Goal: Task Accomplishment & Management: Complete application form

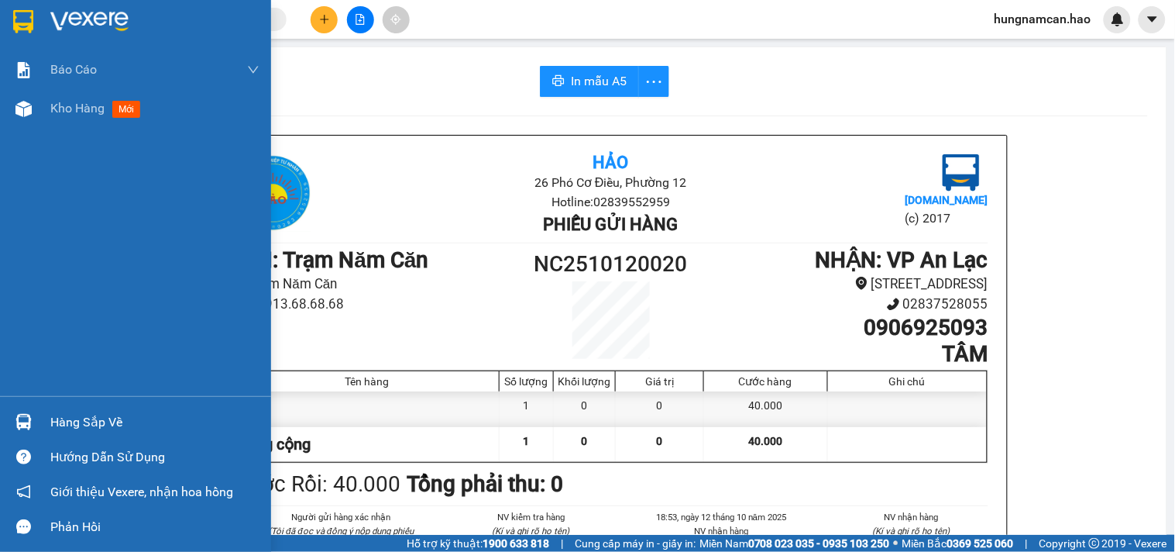
click at [1, 113] on div "Kho hàng mới" at bounding box center [135, 108] width 271 height 39
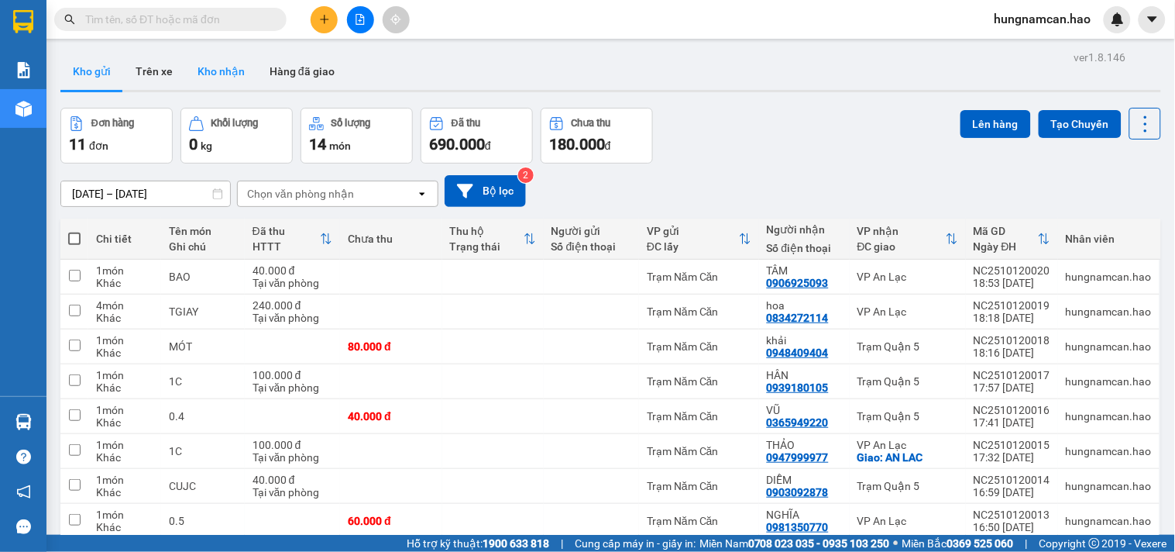
click at [242, 75] on button "Kho nhận" at bounding box center [221, 71] width 72 height 37
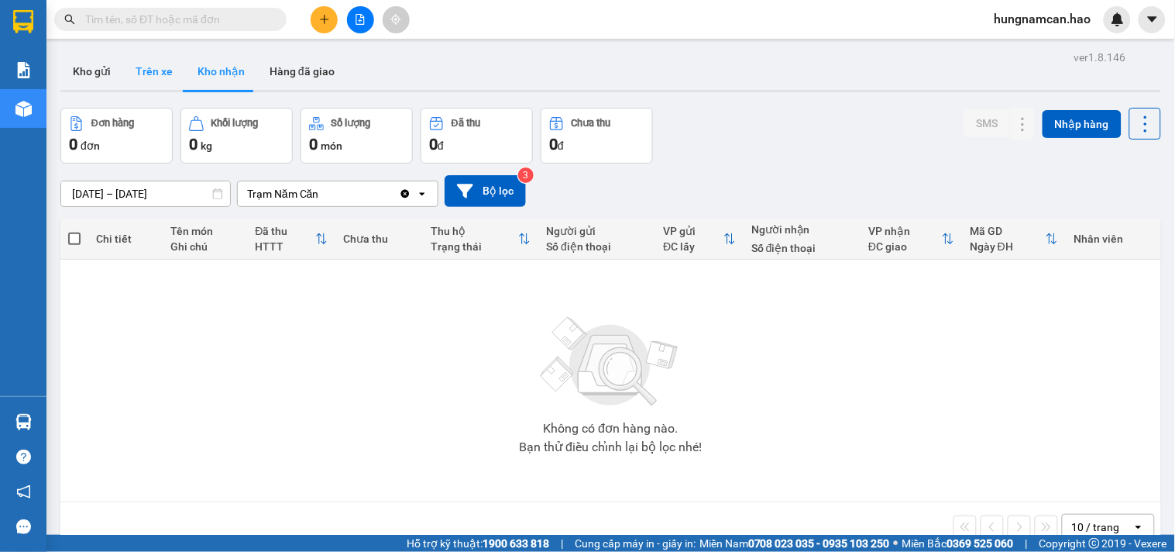
click at [150, 75] on button "Trên xe" at bounding box center [154, 71] width 62 height 37
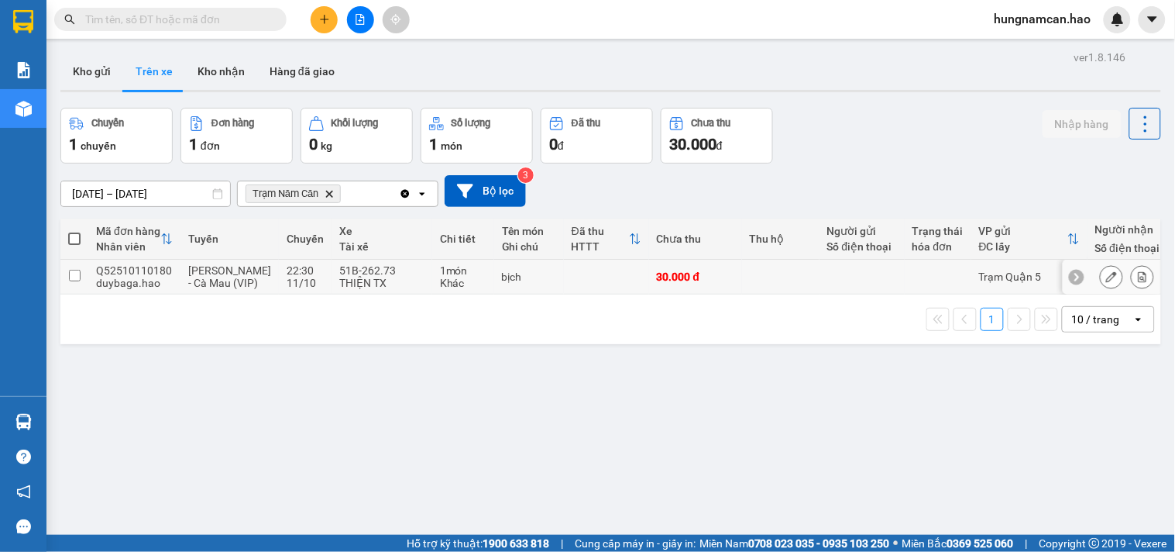
click at [785, 287] on td at bounding box center [780, 277] width 77 height 35
checkbox input "true"
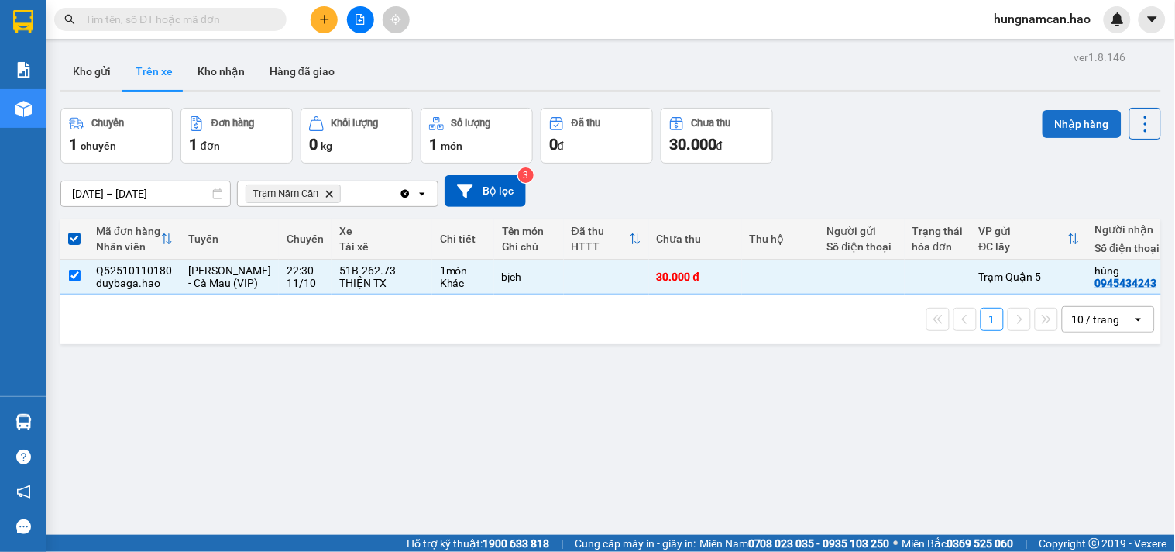
click at [1073, 119] on button "Nhập hàng" at bounding box center [1082, 124] width 79 height 28
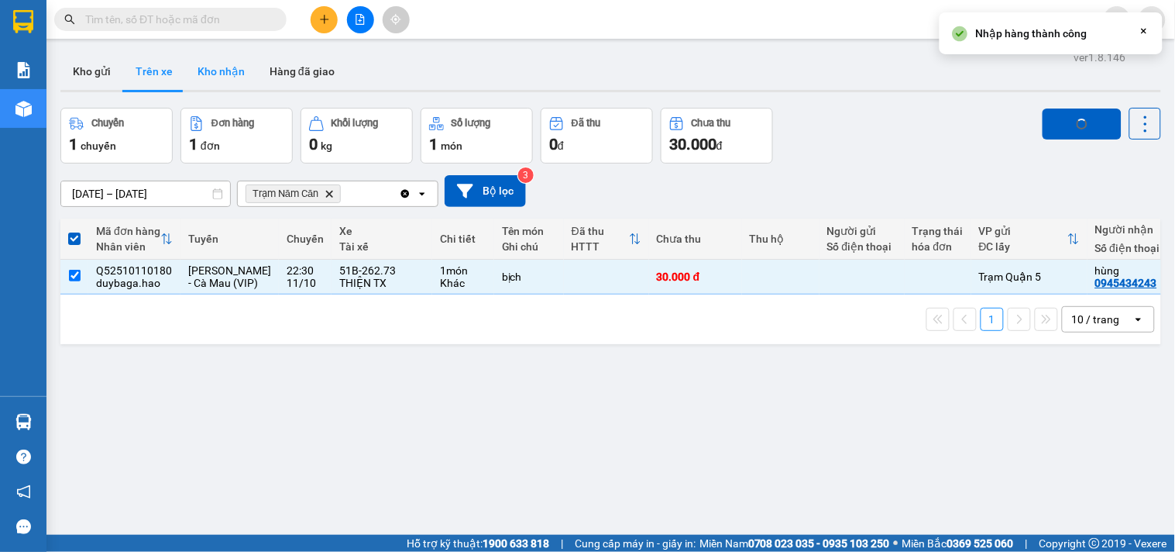
click at [215, 76] on button "Kho nhận" at bounding box center [221, 71] width 72 height 37
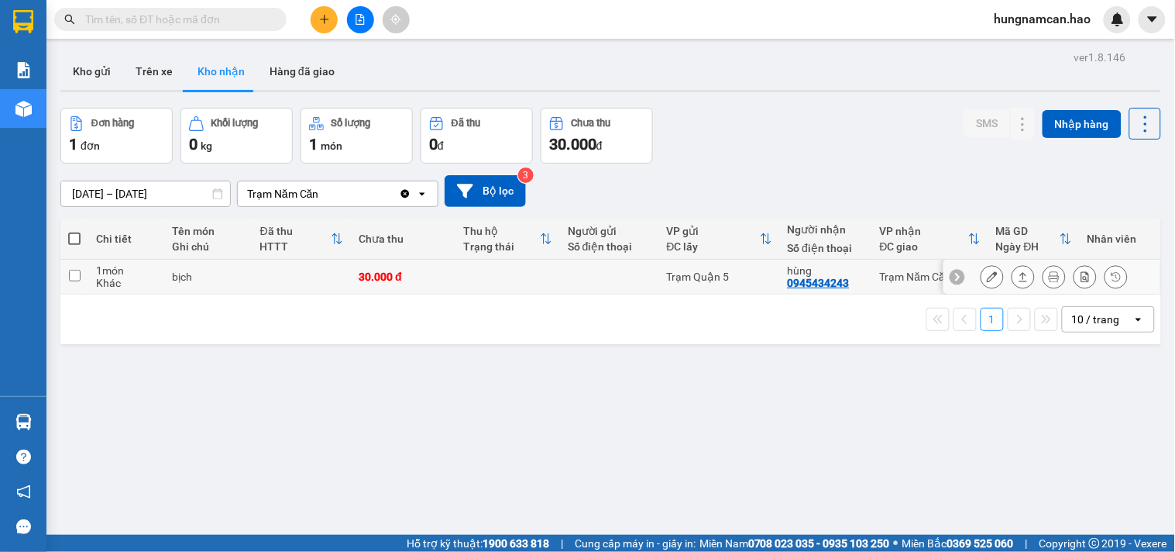
click at [987, 277] on icon at bounding box center [992, 276] width 11 height 11
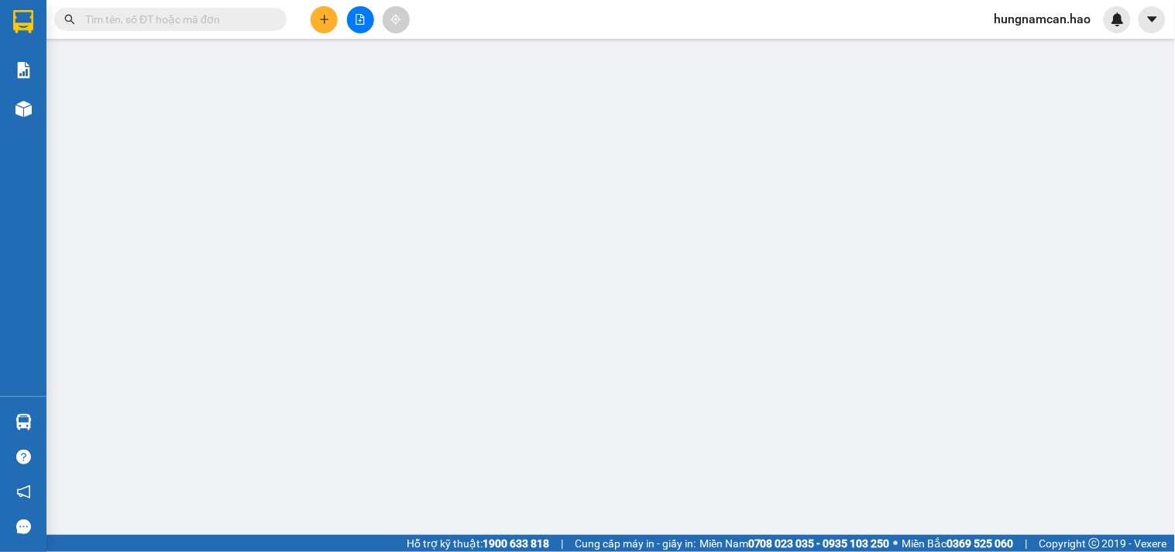
type input "0945434243"
type input "hùng"
type input "30.000"
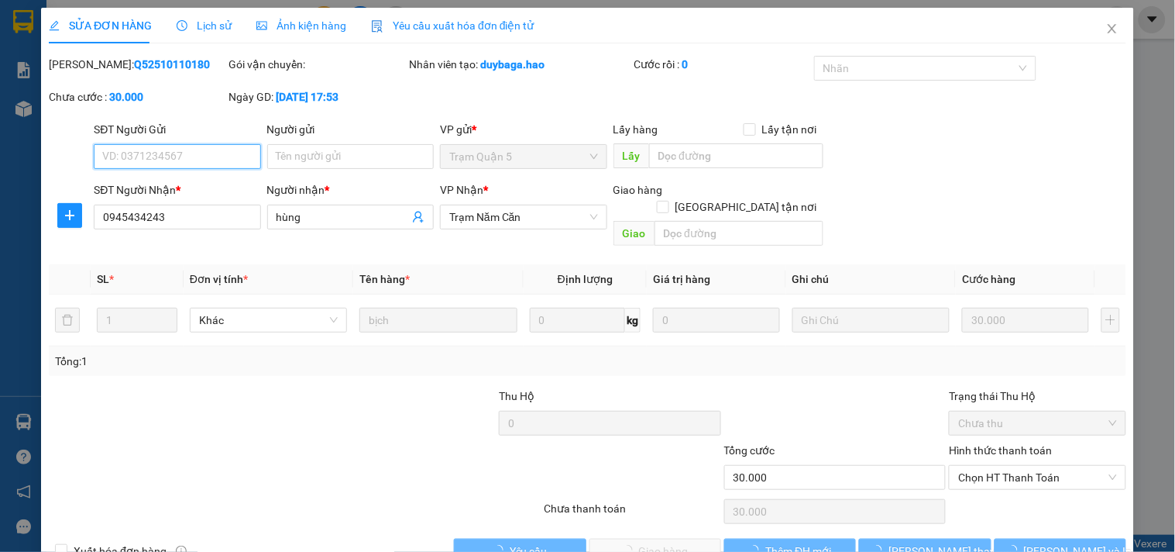
scroll to position [17, 0]
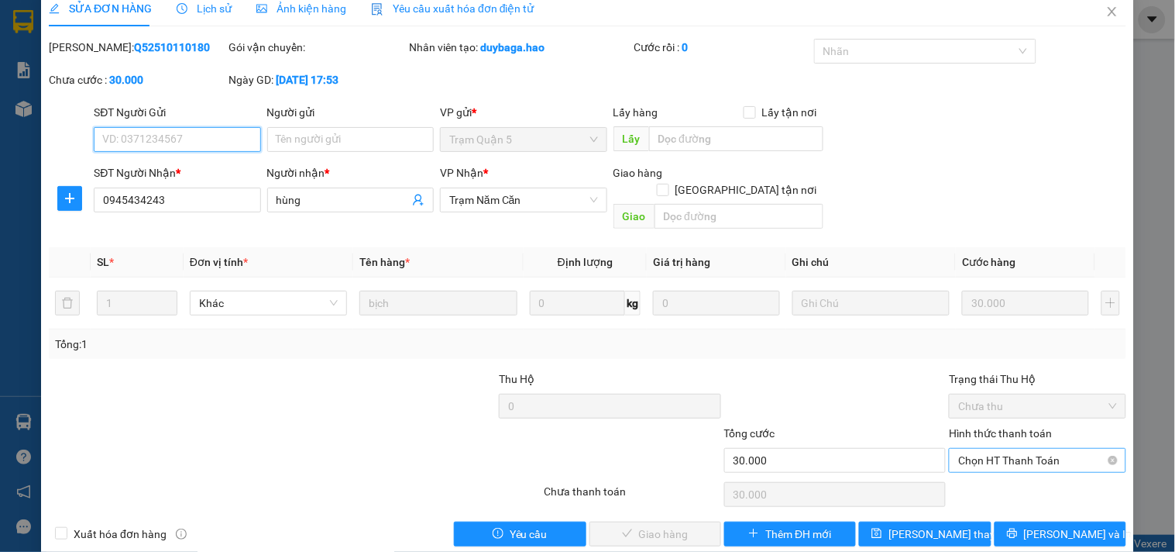
drag, startPoint x: 973, startPoint y: 436, endPoint x: 971, endPoint y: 447, distance: 11.0
click at [973, 449] on span "Chọn HT Thanh Toán" at bounding box center [1037, 460] width 158 height 23
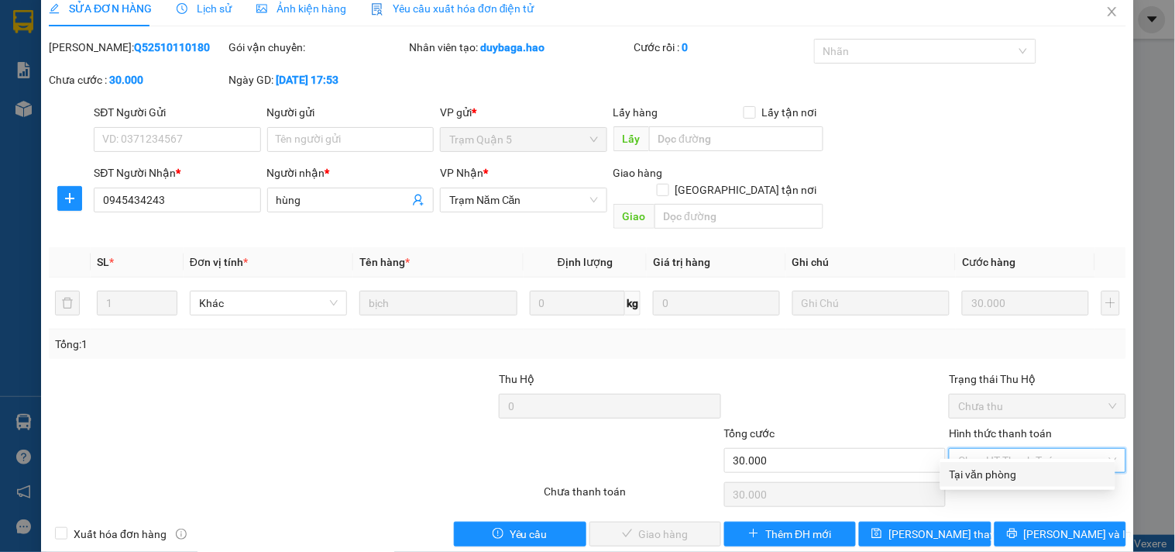
drag, startPoint x: 963, startPoint y: 469, endPoint x: 871, endPoint y: 475, distance: 92.4
click at [959, 469] on div "Tại văn phòng" at bounding box center [1028, 474] width 156 height 17
type input "0"
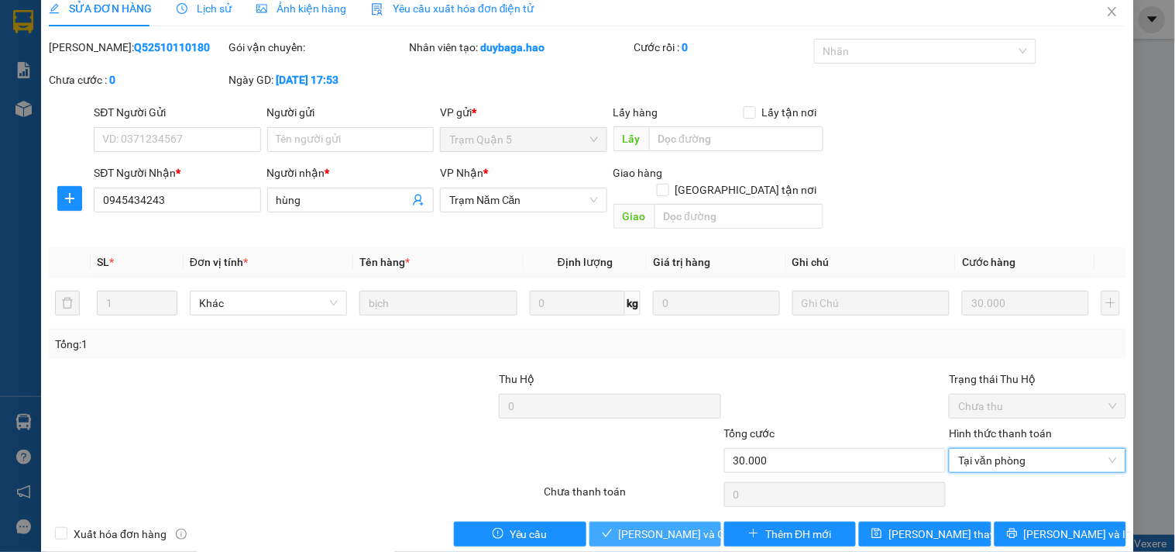
click at [671, 525] on span "[PERSON_NAME] và Giao hàng" at bounding box center [693, 533] width 149 height 17
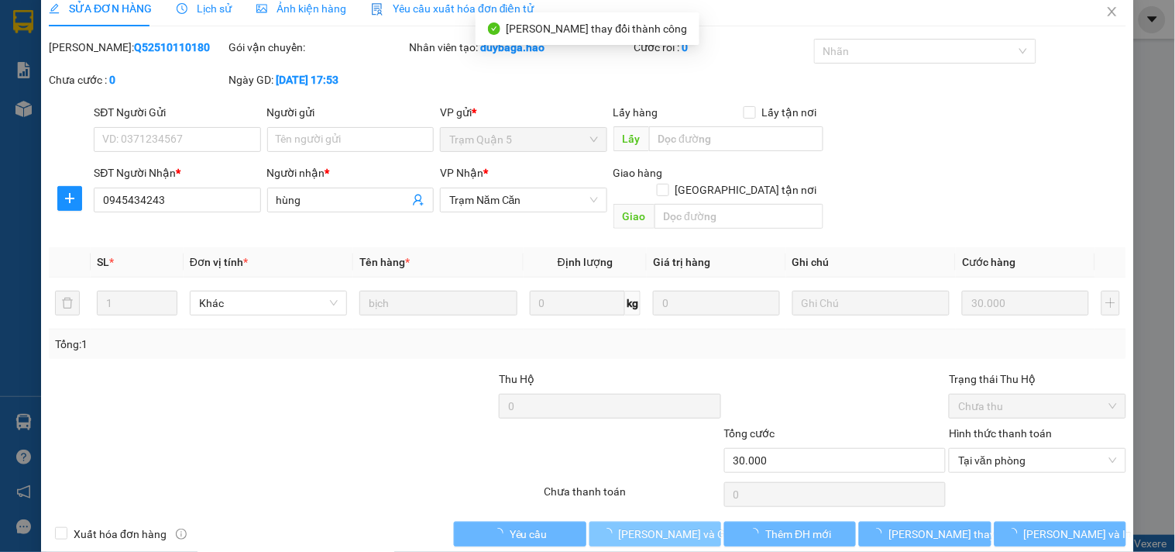
scroll to position [3, 0]
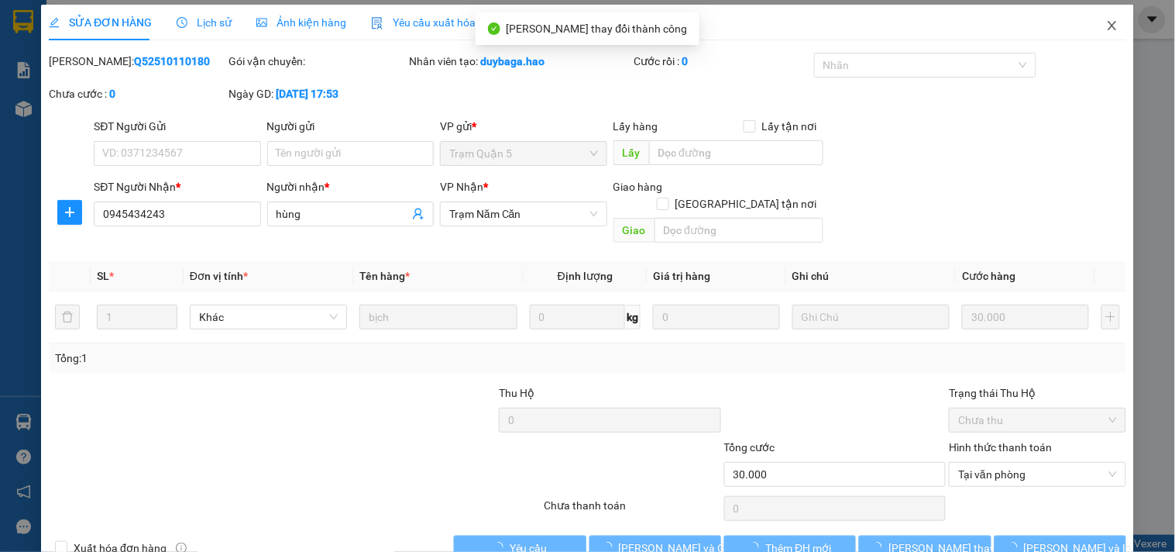
click at [1106, 34] on span "Close" at bounding box center [1112, 26] width 43 height 43
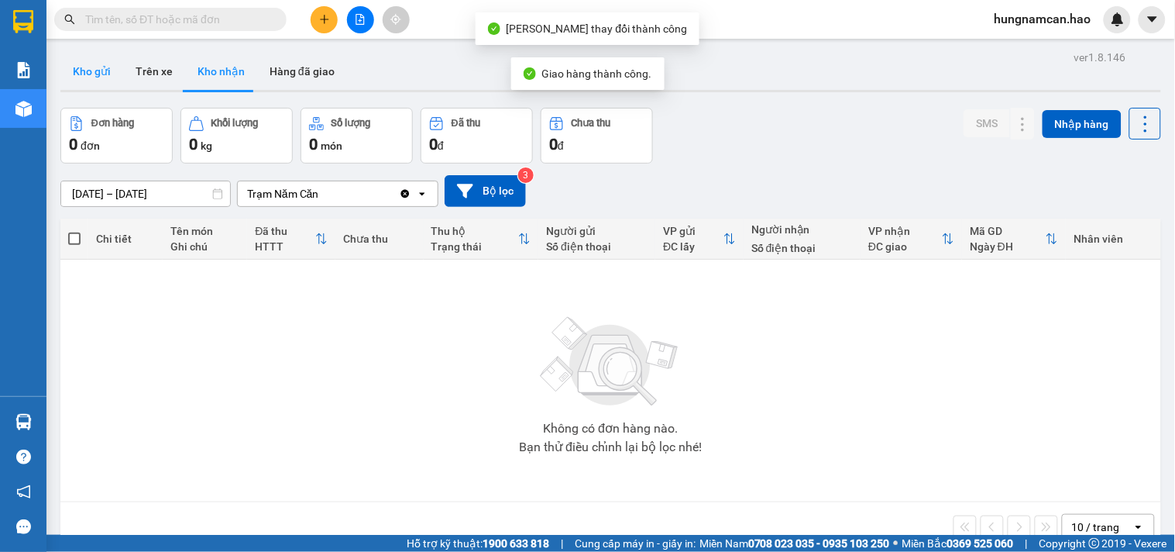
click at [112, 70] on button "Kho gửi" at bounding box center [91, 71] width 63 height 37
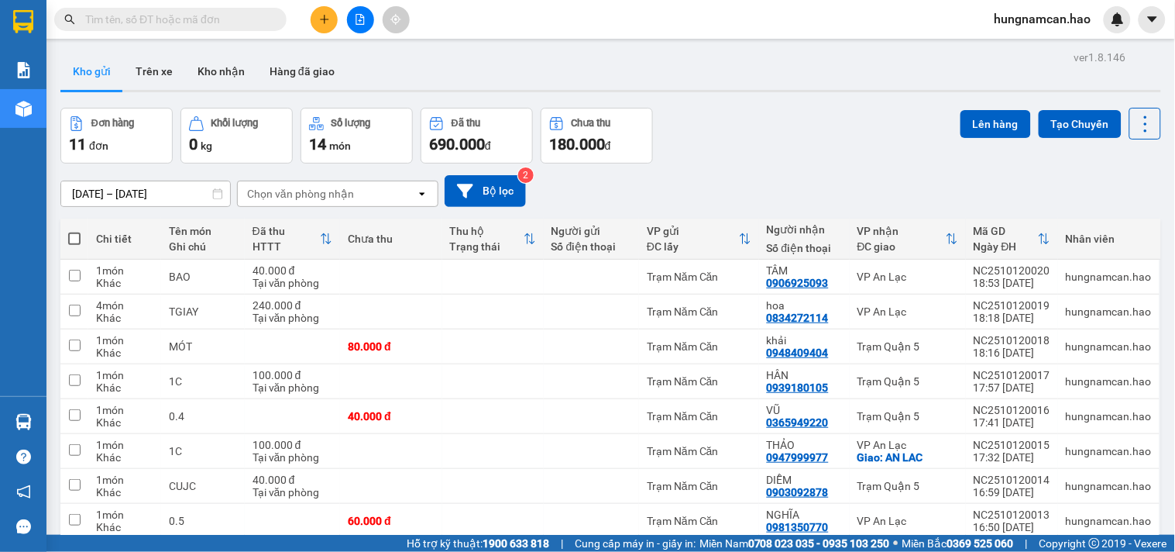
click at [321, 24] on icon "plus" at bounding box center [324, 19] width 11 height 11
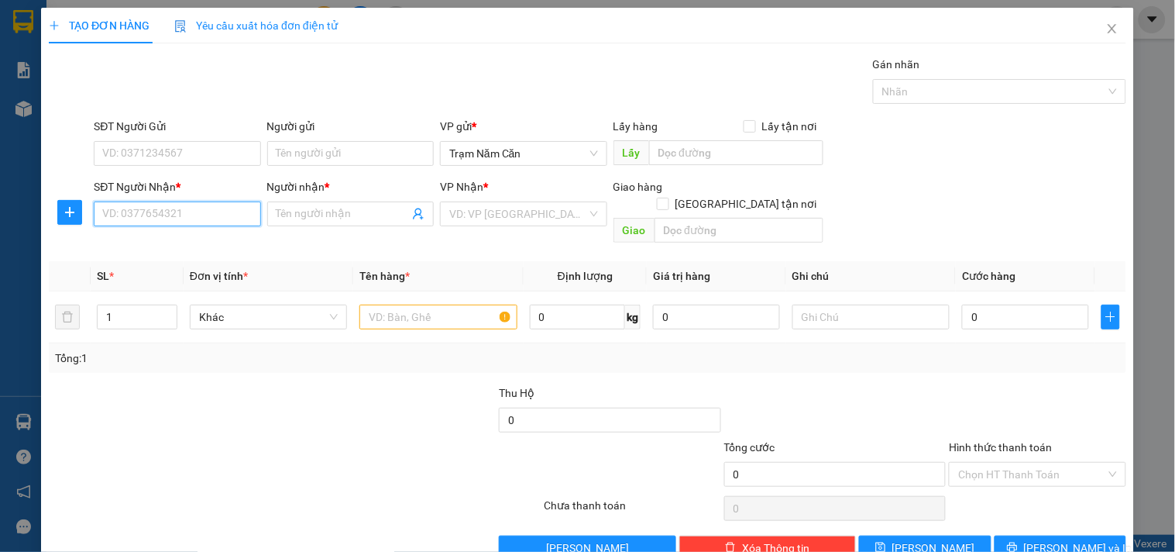
click at [145, 221] on input "SĐT Người Nhận *" at bounding box center [177, 213] width 167 height 25
type input "0932383869"
click at [153, 239] on div "0932383869 - MAI" at bounding box center [175, 244] width 146 height 17
type input "MAI"
type input "100.000"
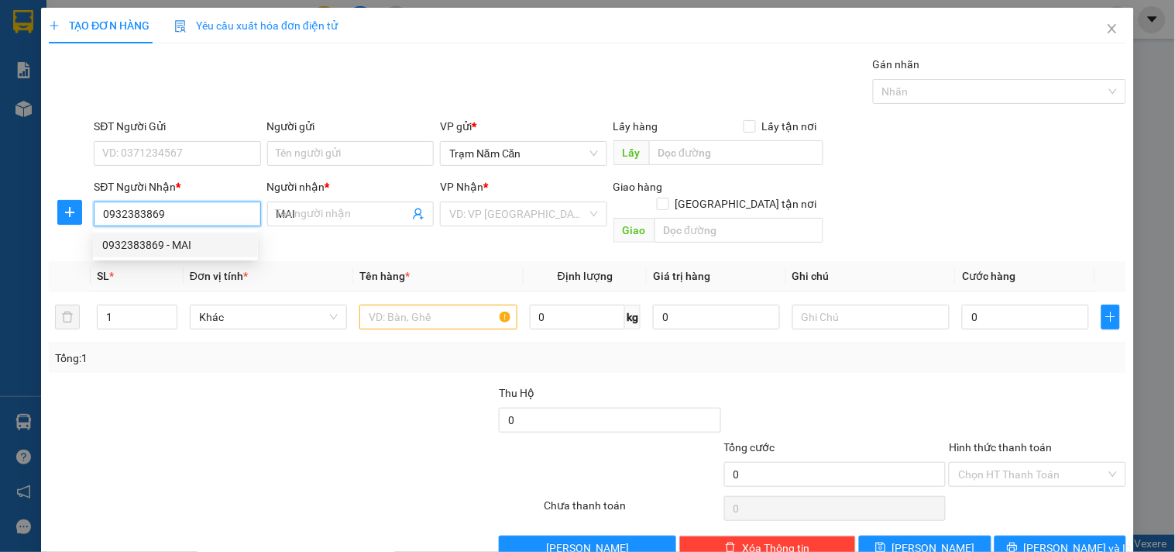
type input "100.000"
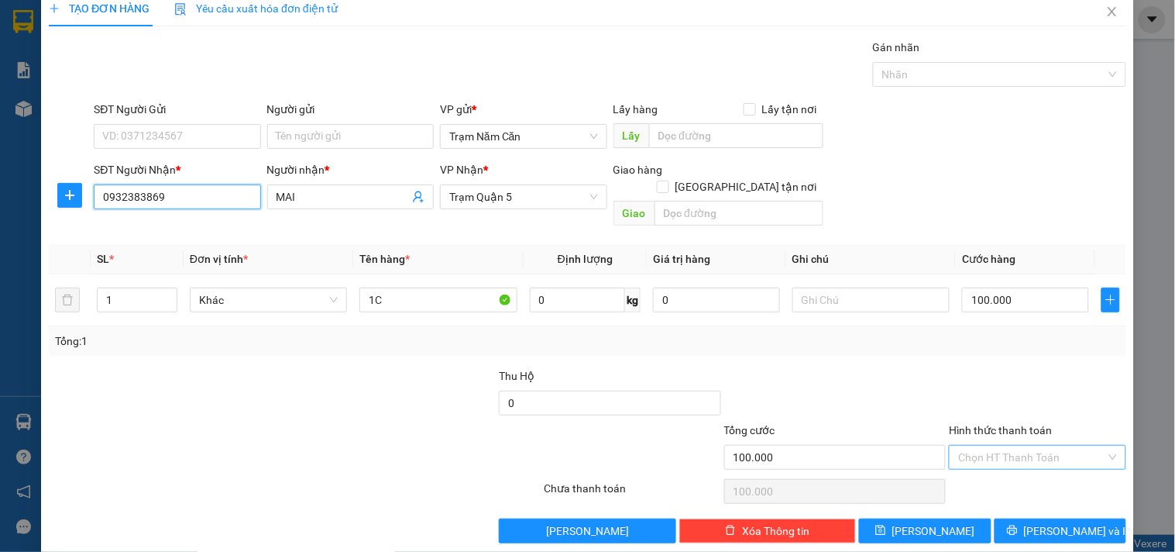
scroll to position [21, 0]
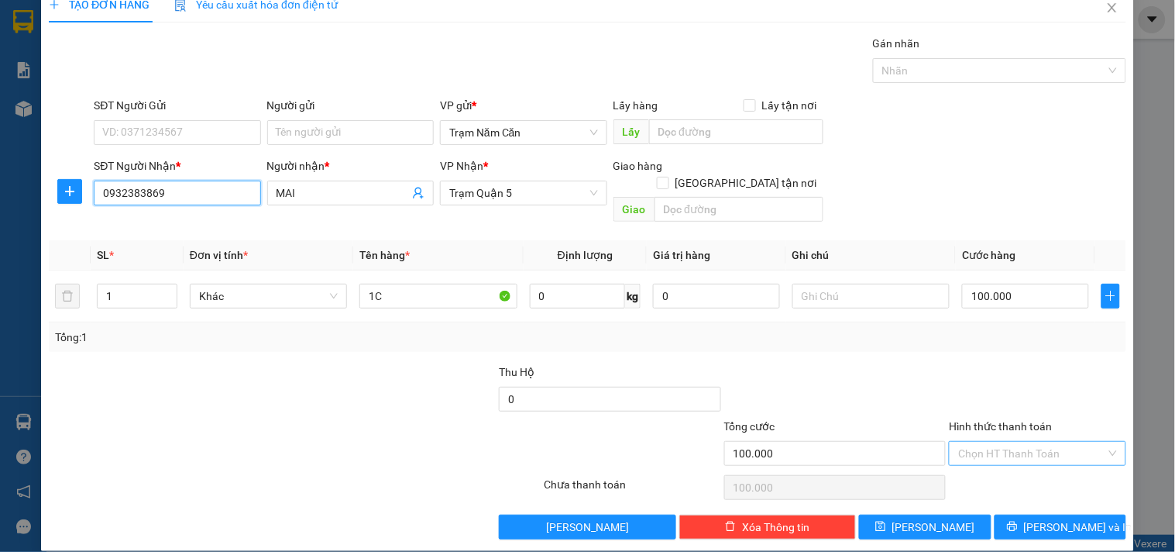
type input "0932383869"
click at [1051, 442] on input "Hình thức thanh toán" at bounding box center [1031, 453] width 147 height 23
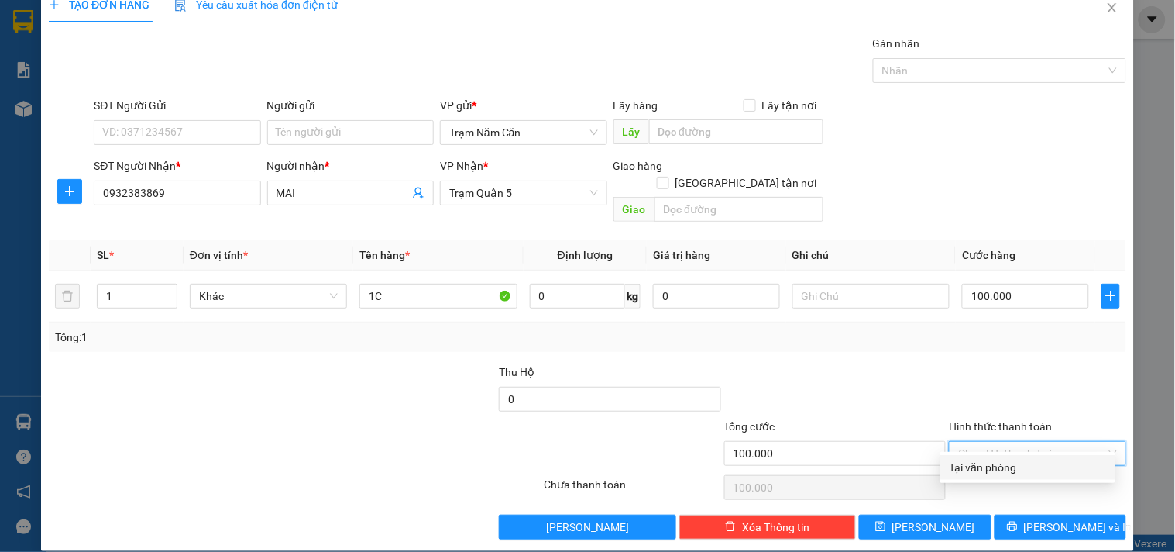
click at [1040, 463] on div "Tại văn phòng" at bounding box center [1028, 467] width 156 height 17
type input "0"
click at [1036, 518] on span "[PERSON_NAME] và In" at bounding box center [1078, 526] width 108 height 17
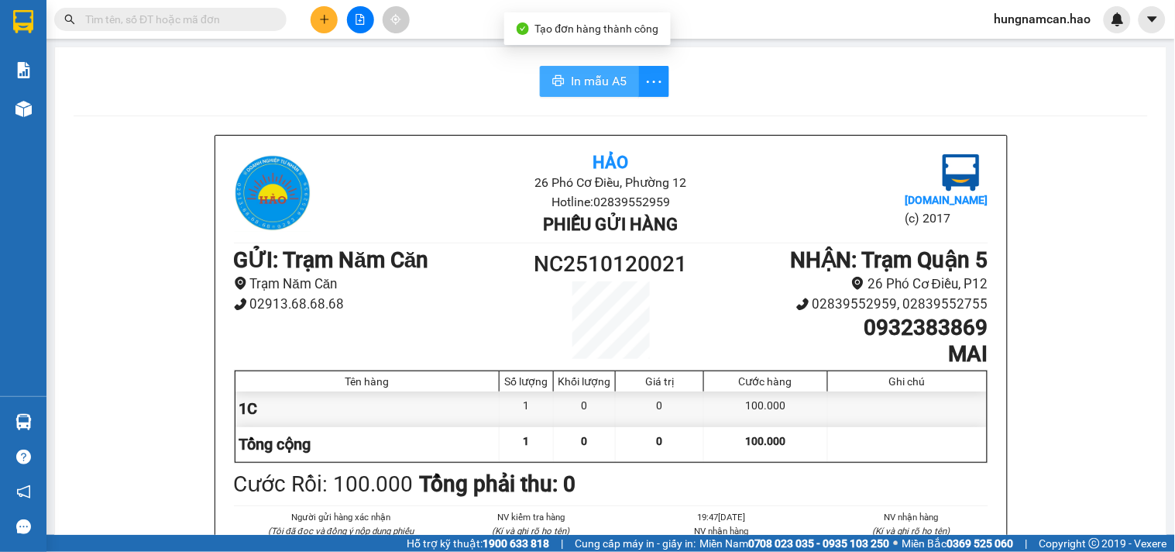
click at [618, 74] on span "In mẫu A5" at bounding box center [599, 80] width 56 height 19
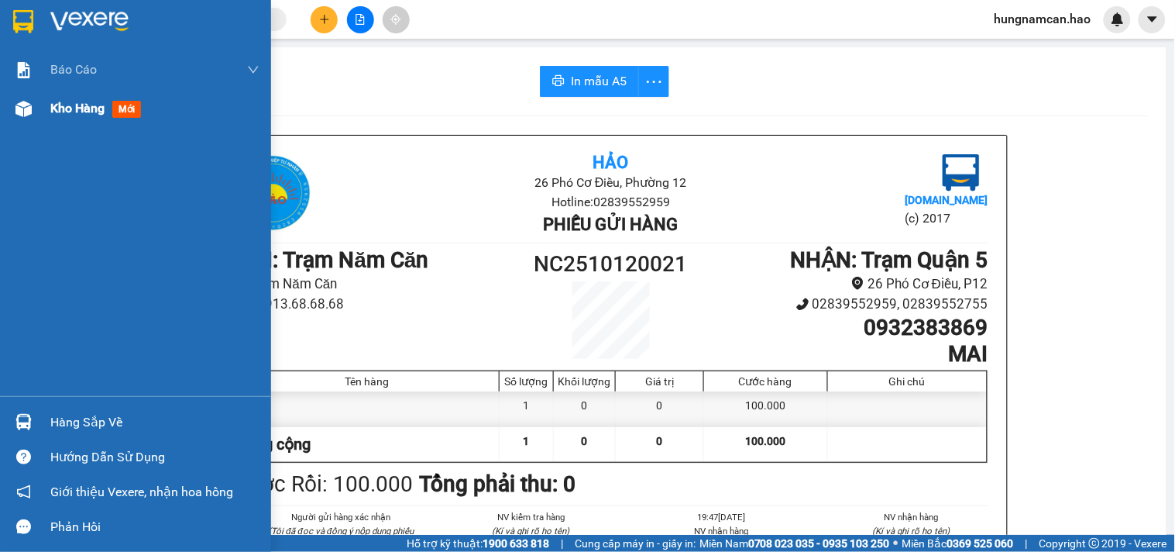
click at [25, 101] on img at bounding box center [23, 109] width 16 height 16
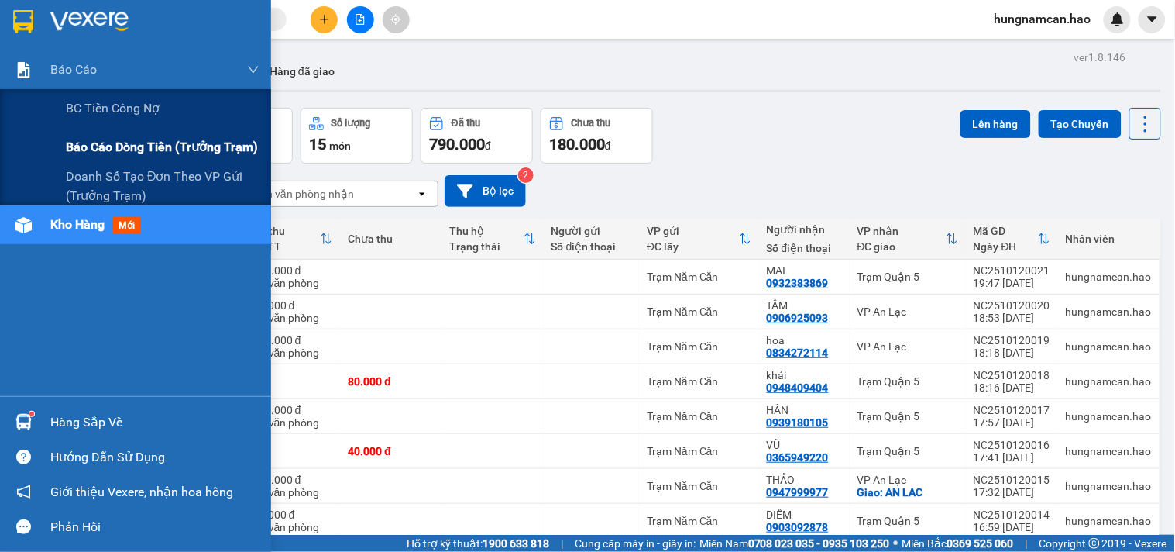
click at [117, 151] on span "Báo cáo dòng tiền (trưởng trạm)" at bounding box center [162, 146] width 192 height 19
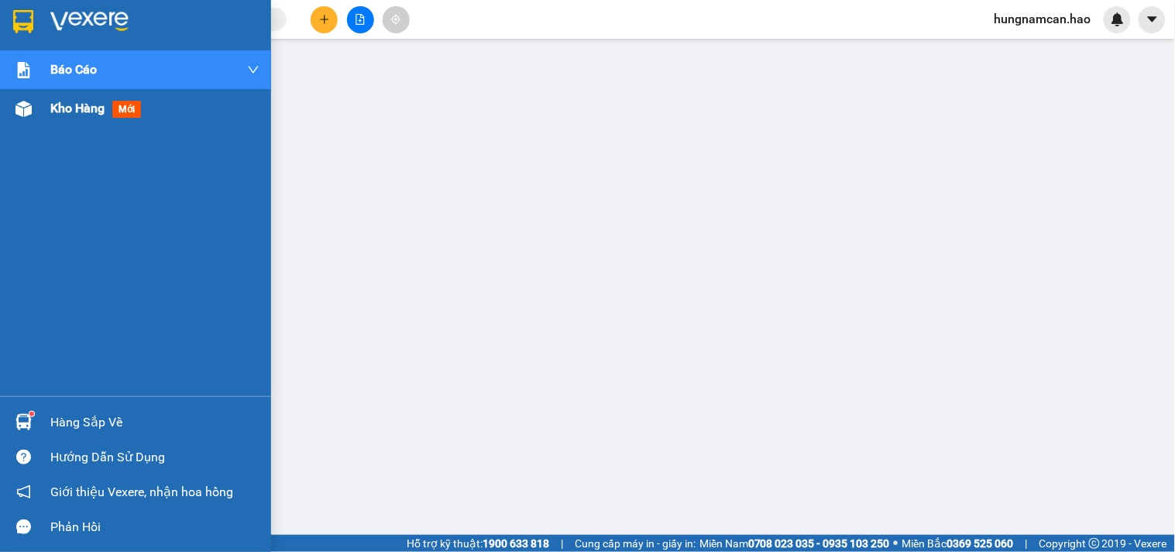
click at [37, 112] on div "Kho hàng mới" at bounding box center [135, 108] width 271 height 39
